Goal: Browse casually

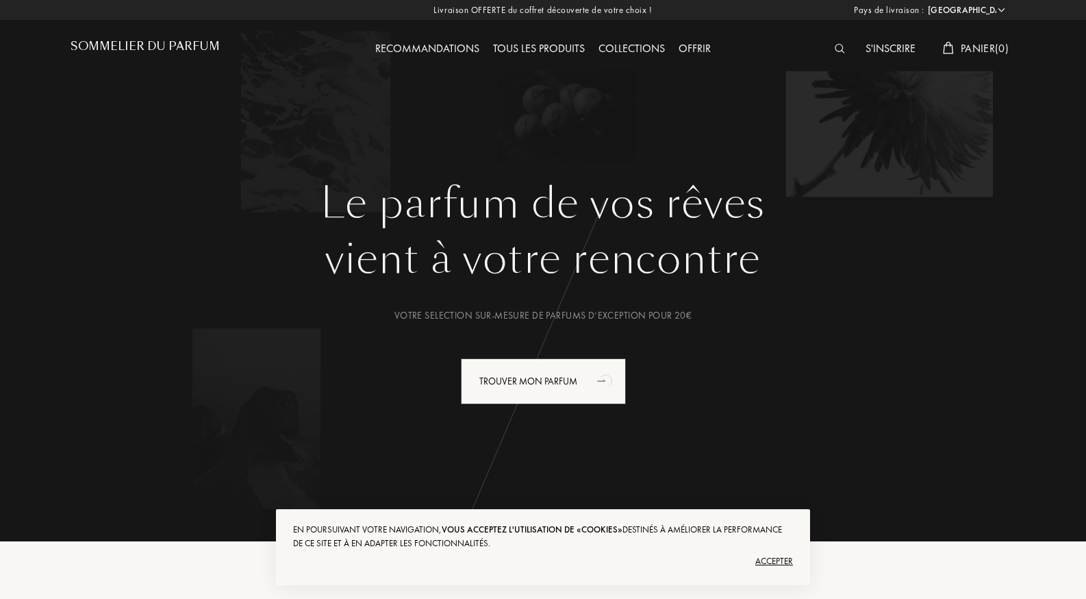
select select "FR"
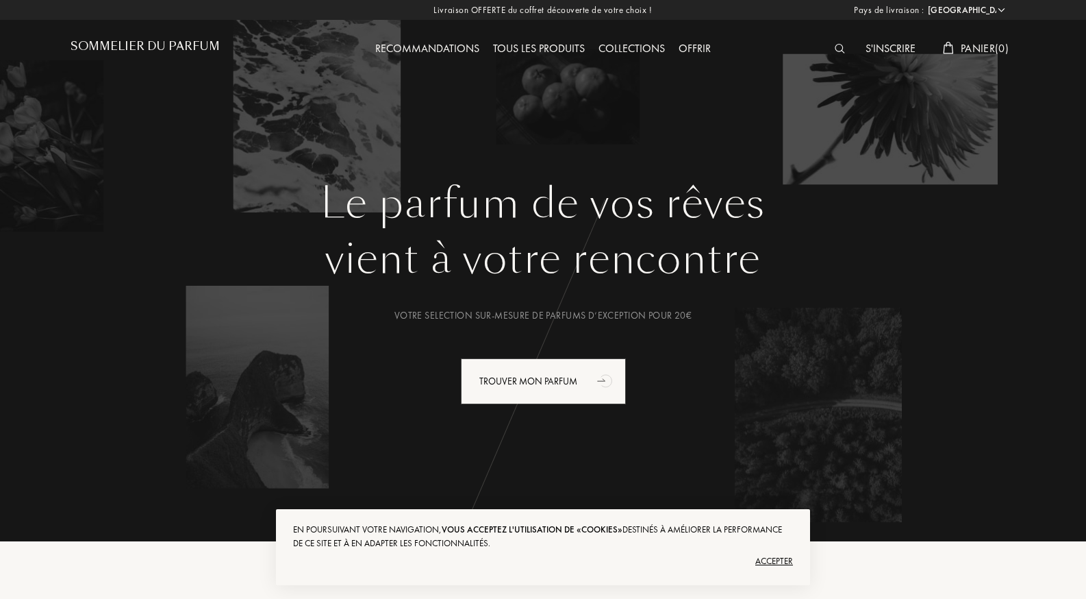
click at [555, 53] on div "Tous les produits" at bounding box center [538, 49] width 105 height 18
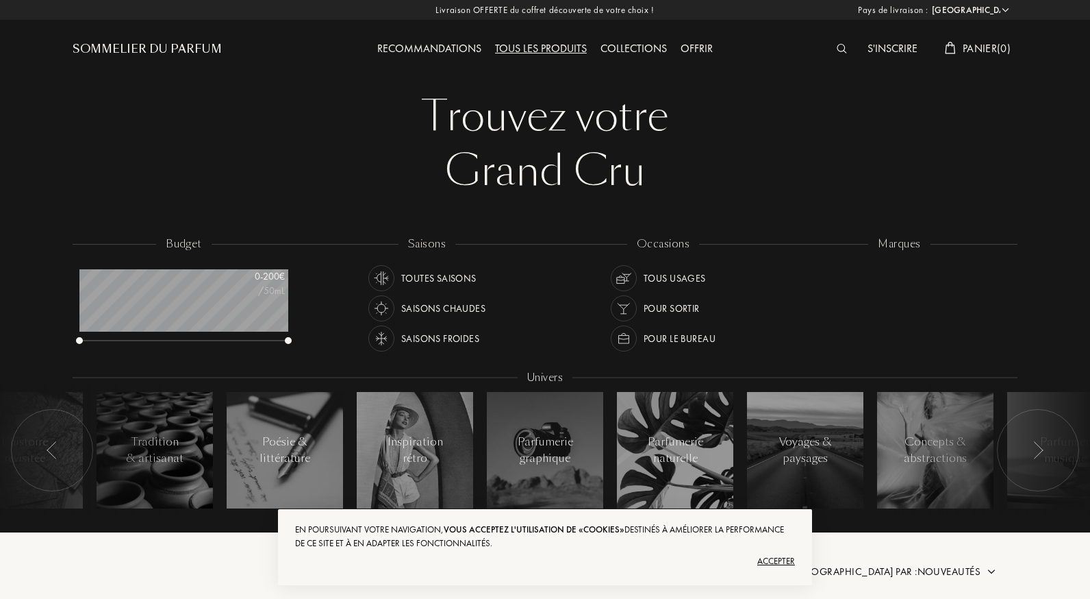
select select "FR"
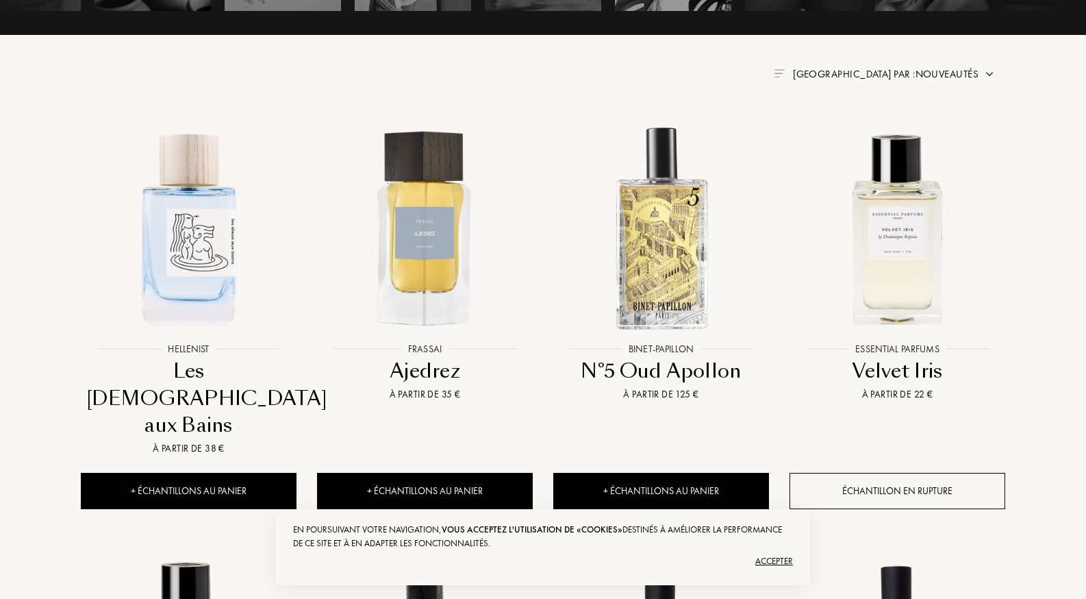
scroll to position [520, 0]
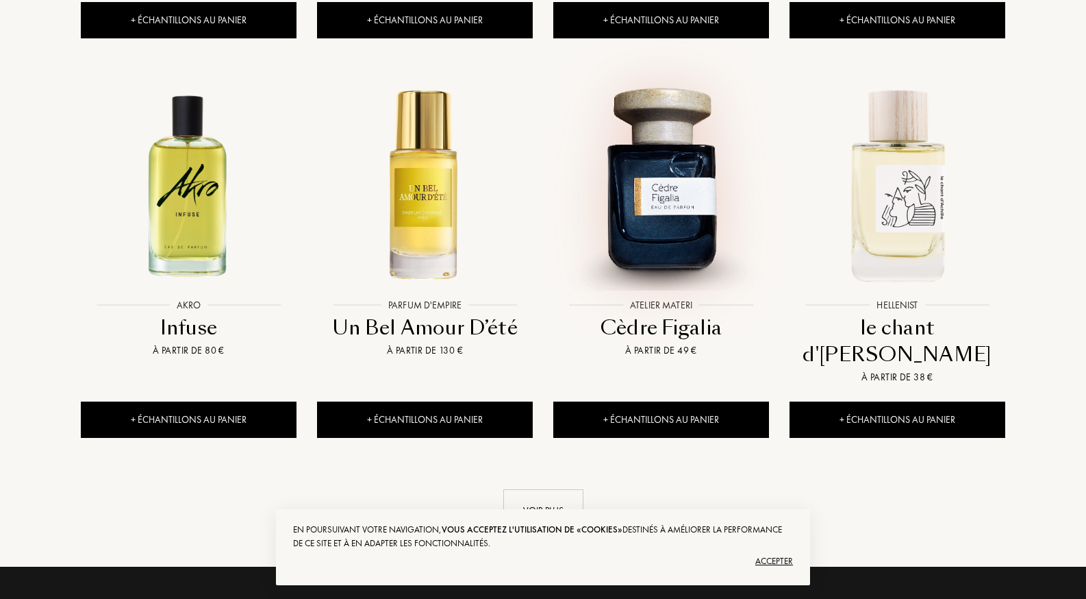
scroll to position [1370, 0]
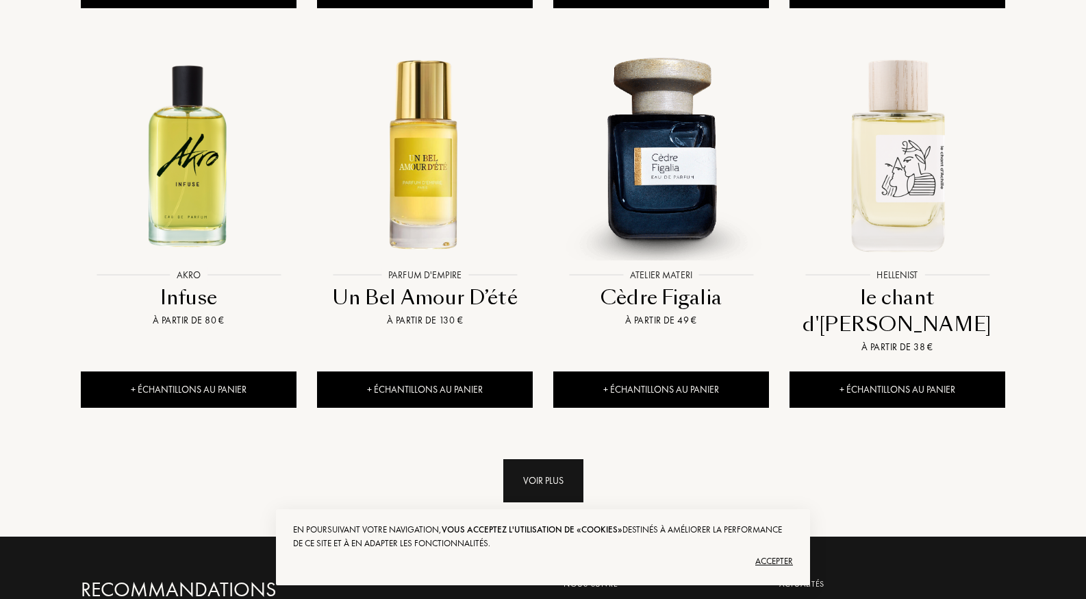
click at [536, 459] on div "Voir plus" at bounding box center [543, 480] width 80 height 43
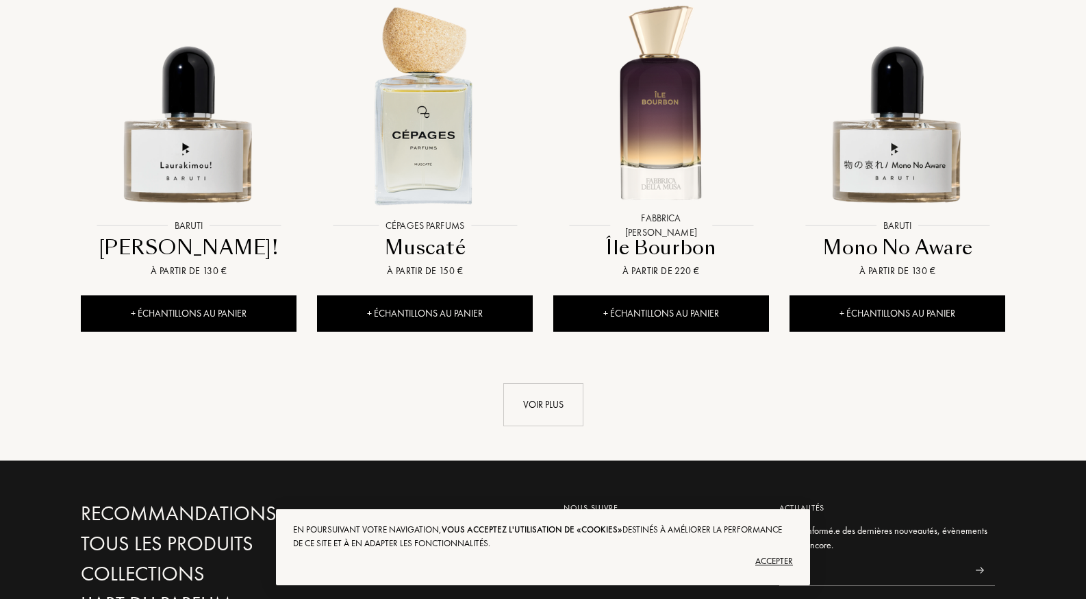
scroll to position [2630, 0]
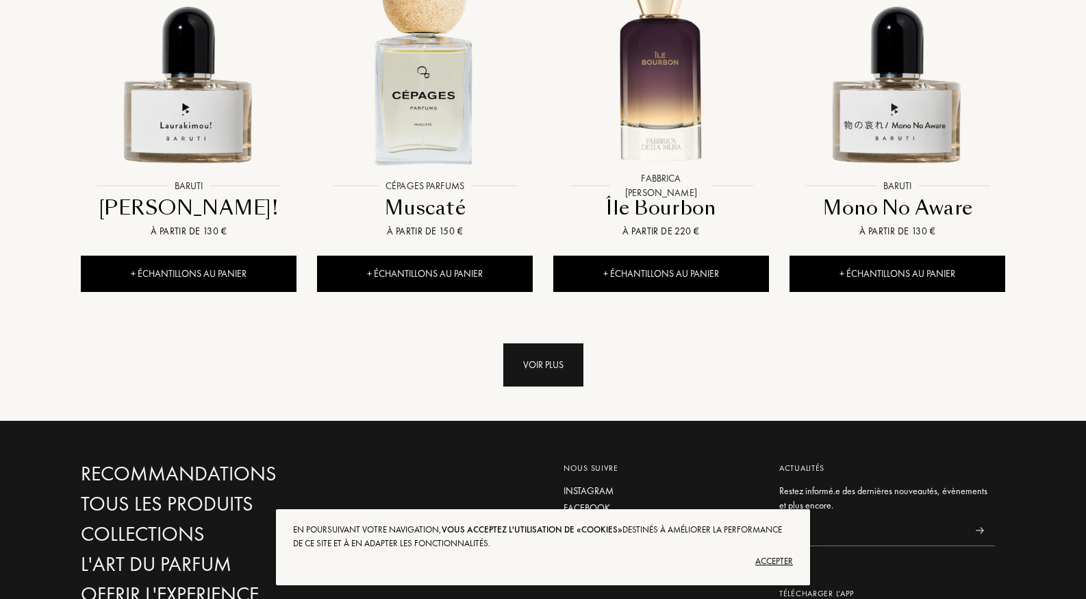
click at [554, 343] on div "Voir plus" at bounding box center [543, 364] width 80 height 43
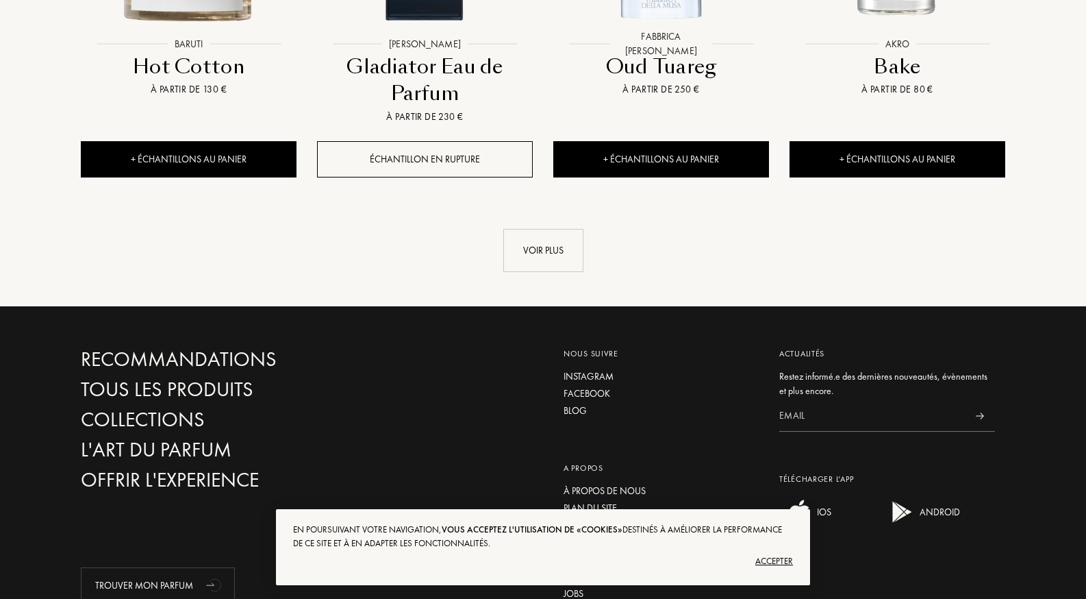
scroll to position [3972, 0]
